Goal: Task Accomplishment & Management: Manage account settings

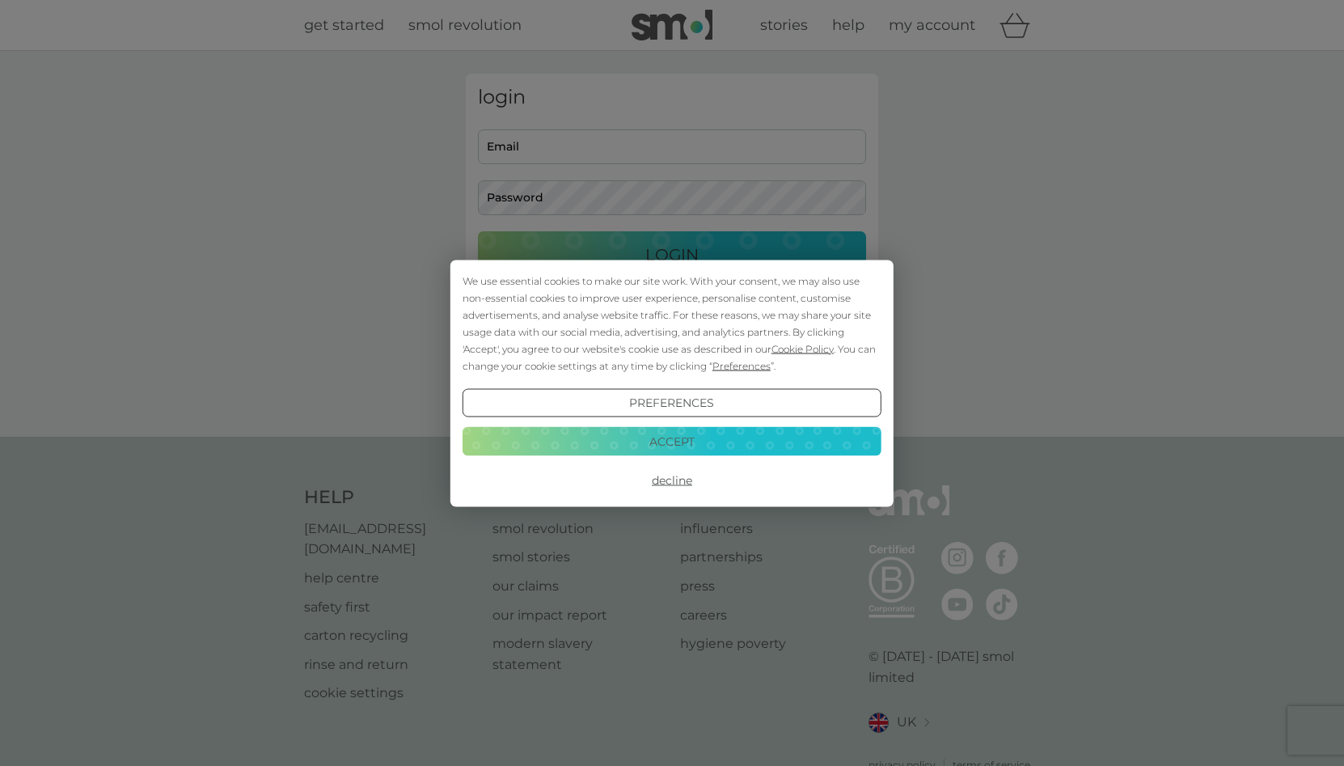
click at [669, 479] on button "Decline" at bounding box center [671, 480] width 419 height 29
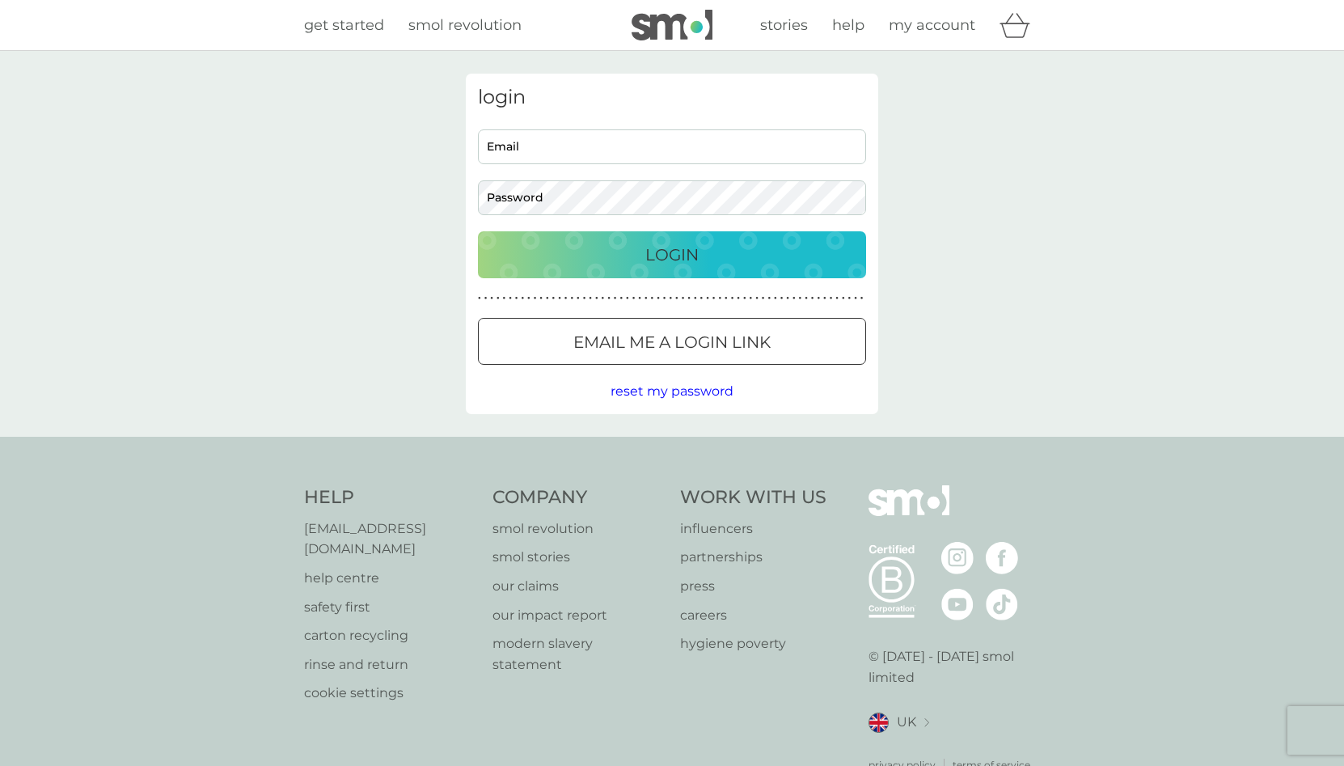
click at [583, 339] on p "Email me a login link" at bounding box center [671, 342] width 197 height 26
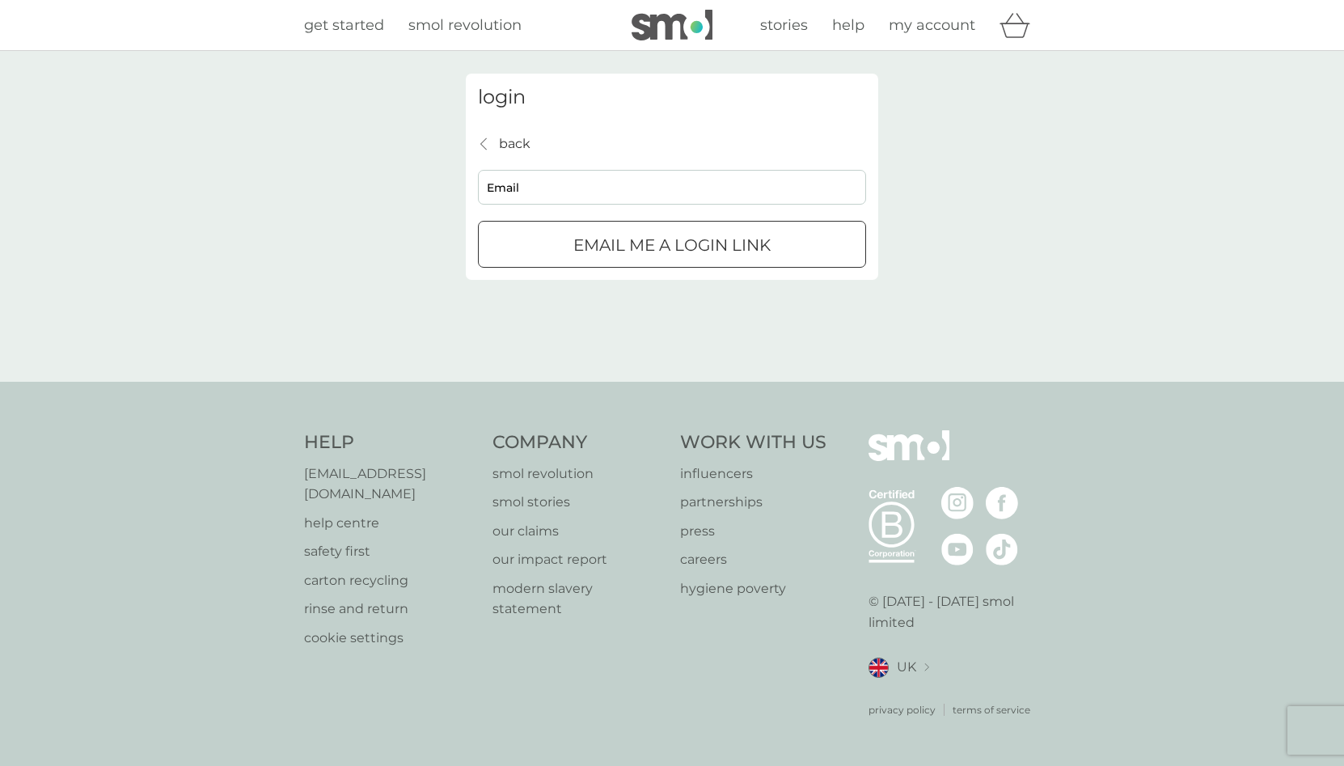
click at [522, 180] on input "Email" at bounding box center [672, 187] width 388 height 35
type input "[EMAIL_ADDRESS][DOMAIN_NAME]"
click at [584, 230] on button "Email me a login link" at bounding box center [672, 244] width 388 height 47
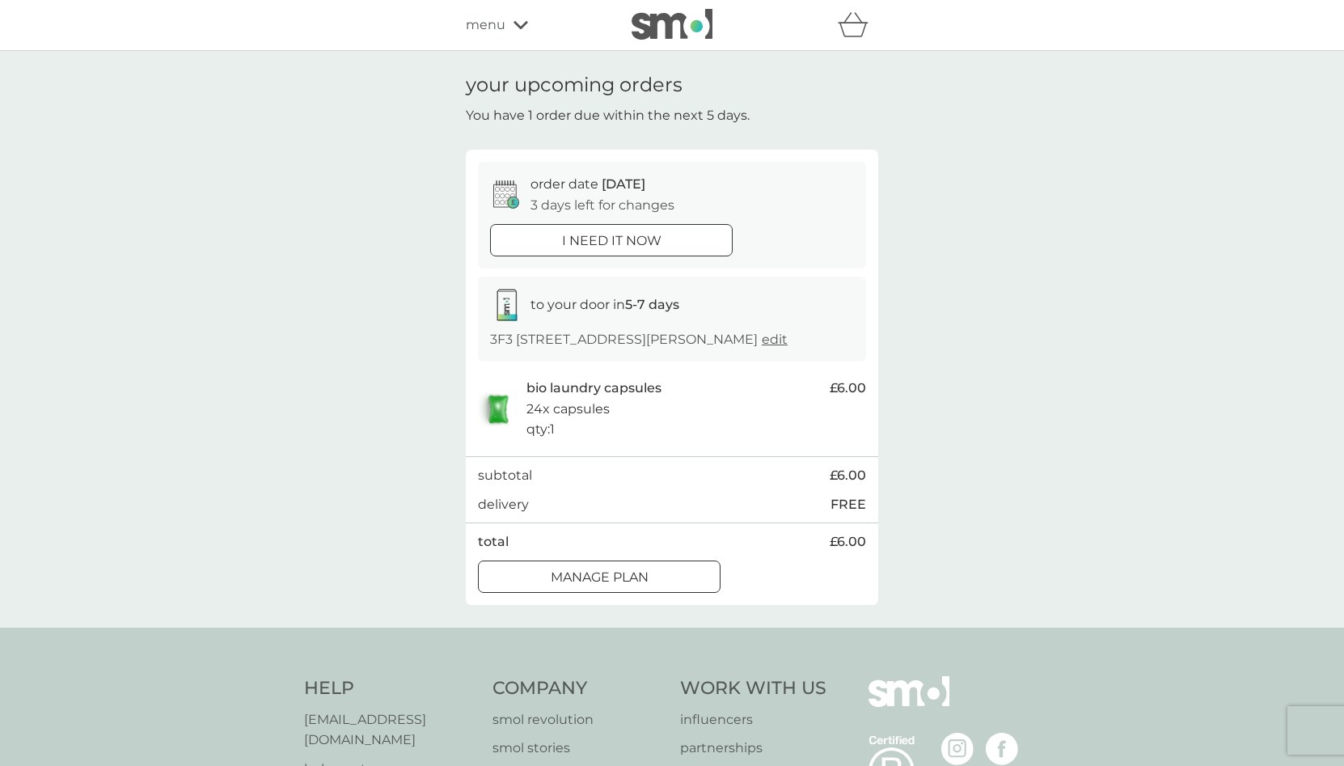
click at [635, 572] on p "Manage plan" at bounding box center [600, 577] width 98 height 21
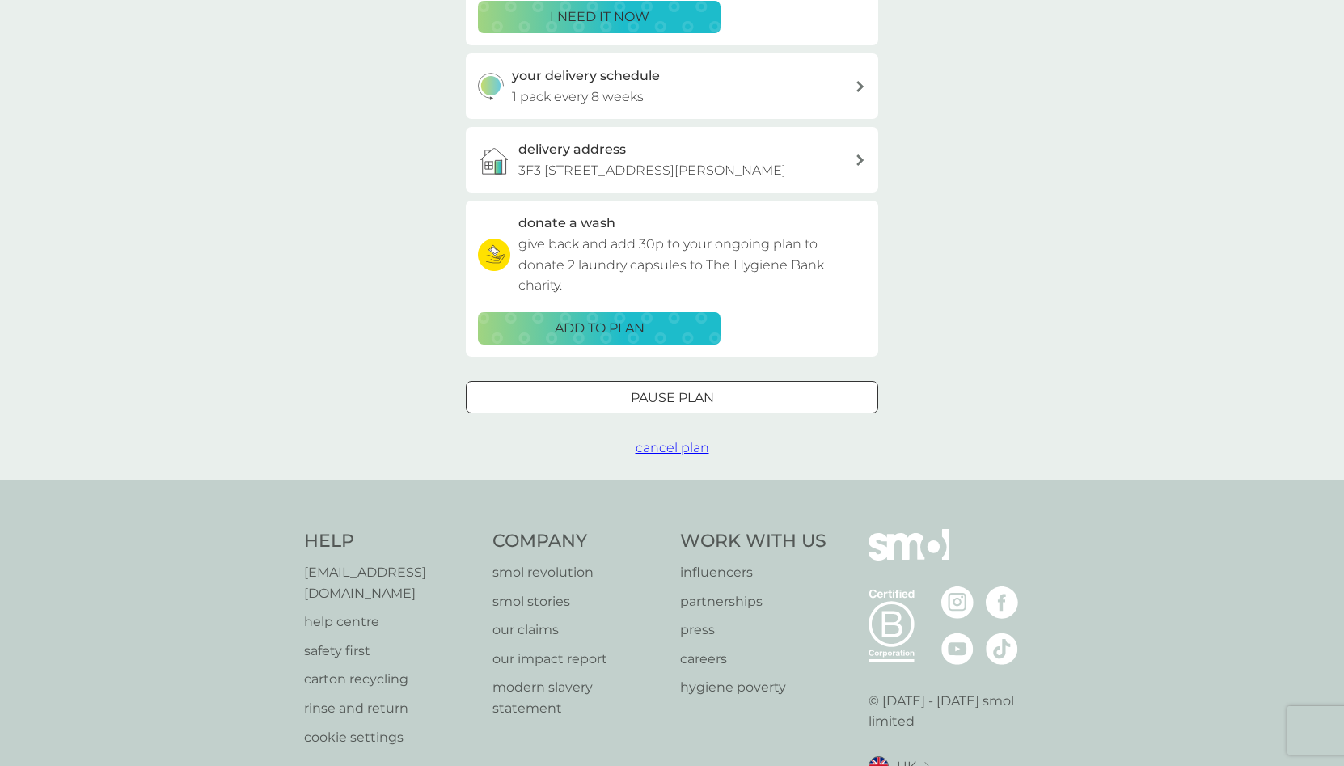
scroll to position [420, 0]
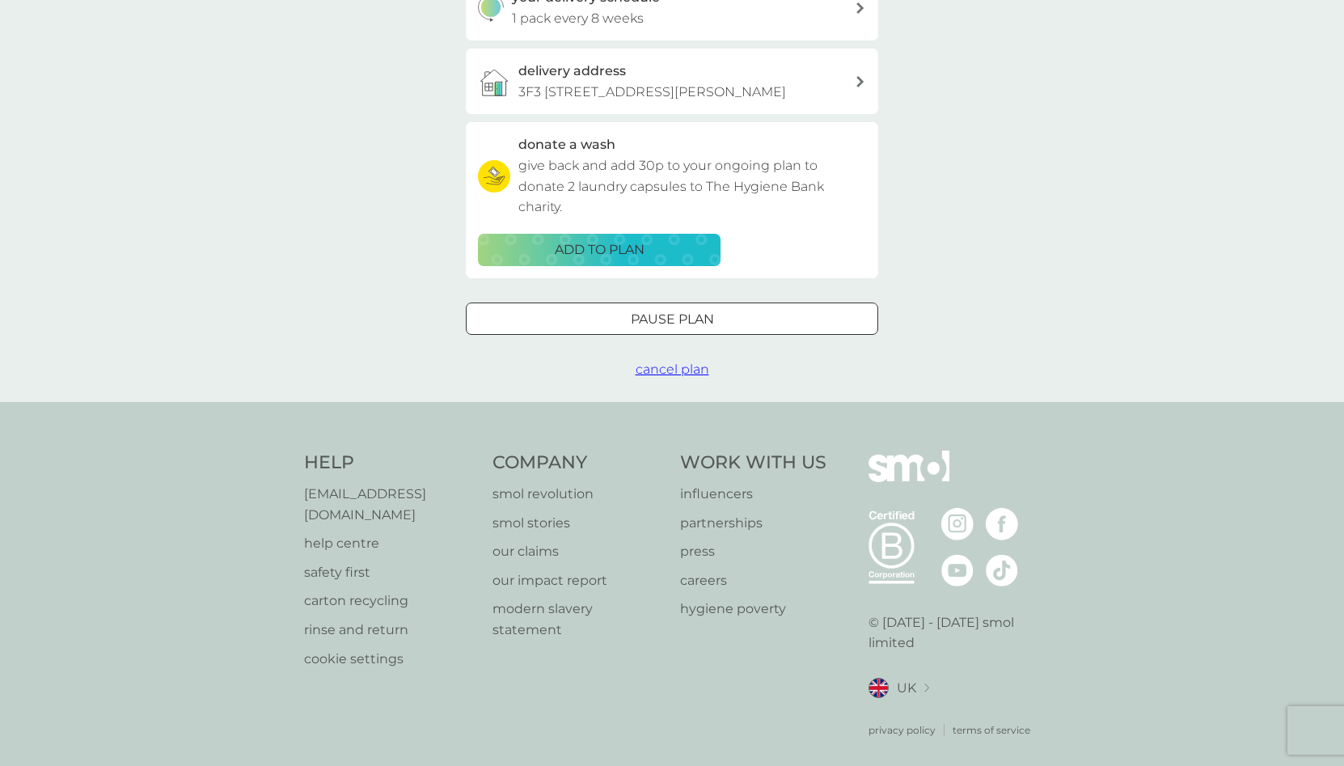
click at [684, 307] on button "Pause plan" at bounding box center [672, 318] width 412 height 32
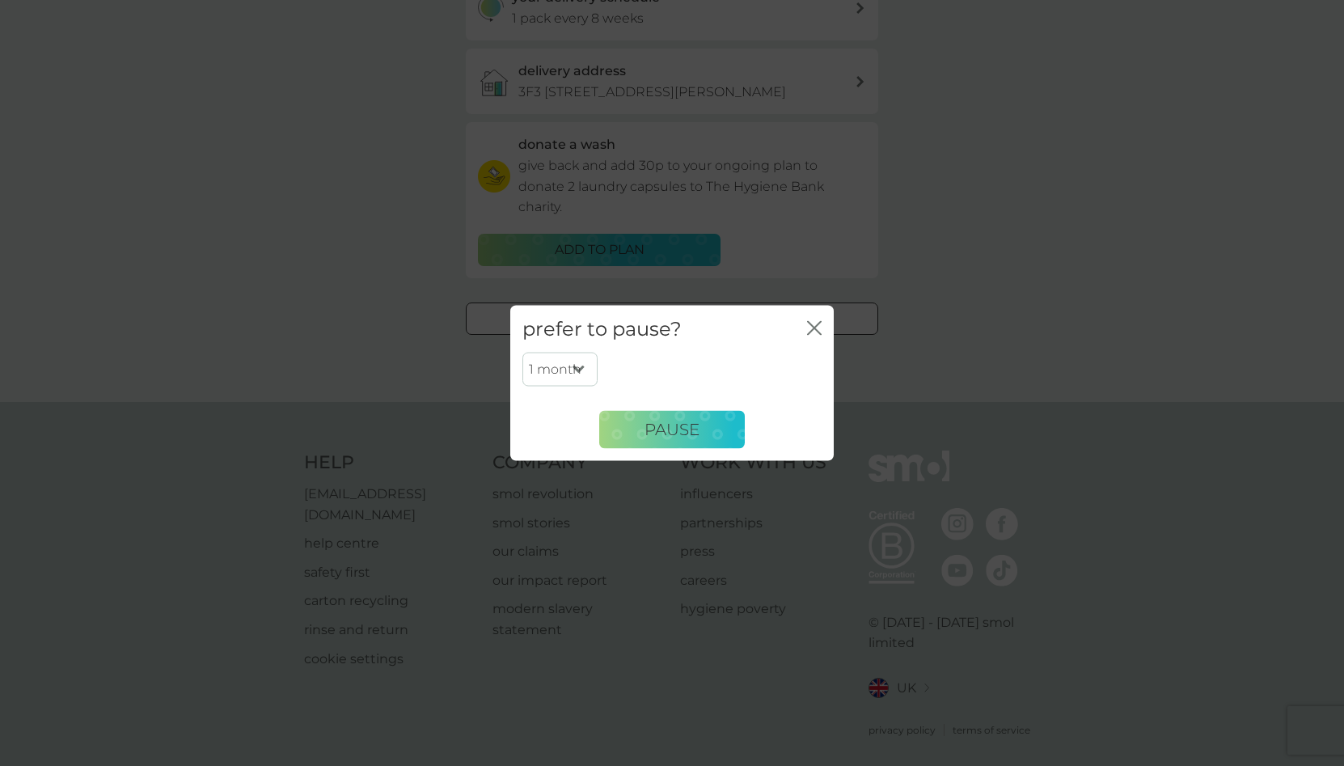
click at [592, 361] on select "1 month 2 months 3 months 4 months 5 months 6 months" at bounding box center [559, 370] width 75 height 34
click at [639, 422] on button "Pause" at bounding box center [672, 429] width 146 height 39
